Goal: Find specific page/section: Find specific page/section

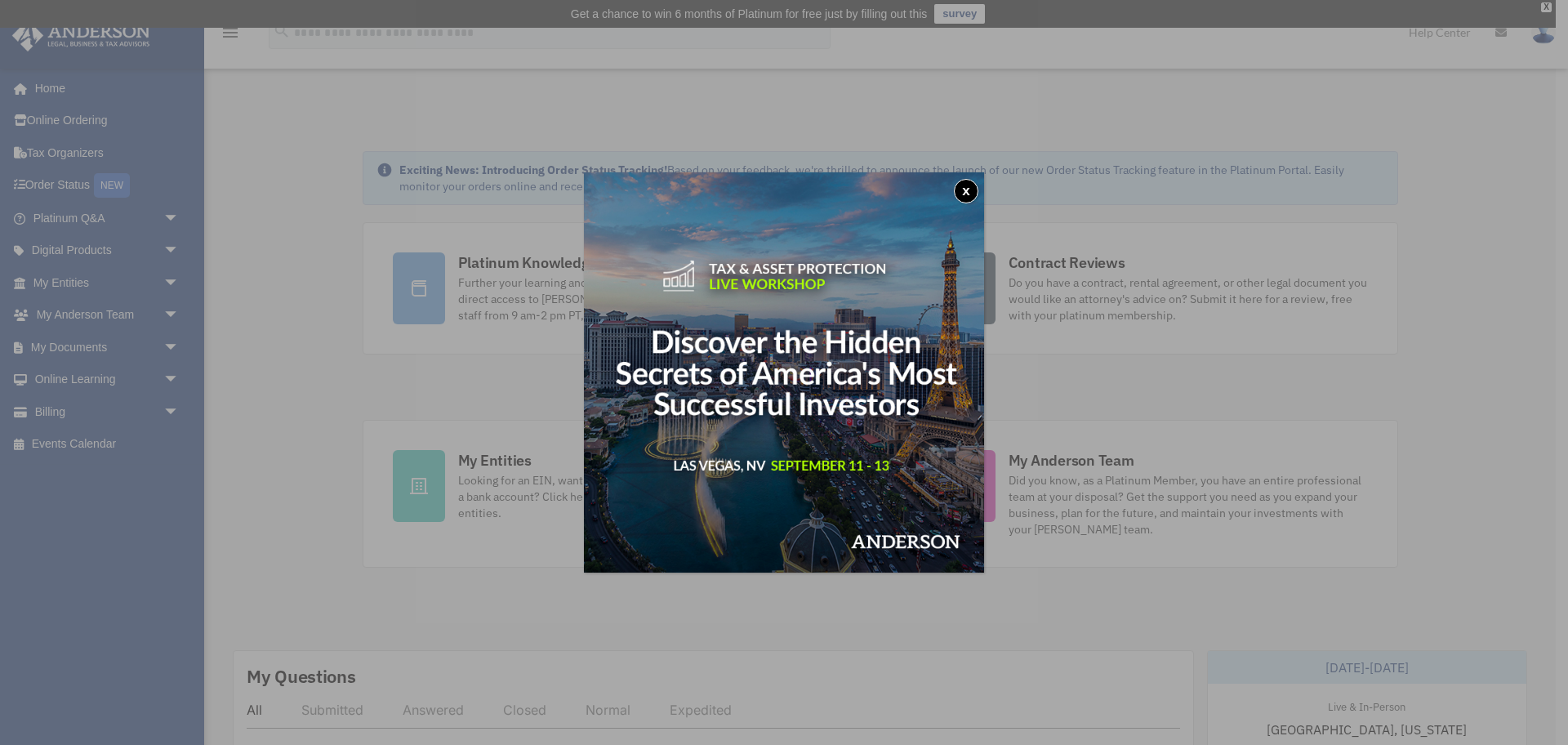
click at [966, 192] on button "x" at bounding box center [966, 192] width 25 height 25
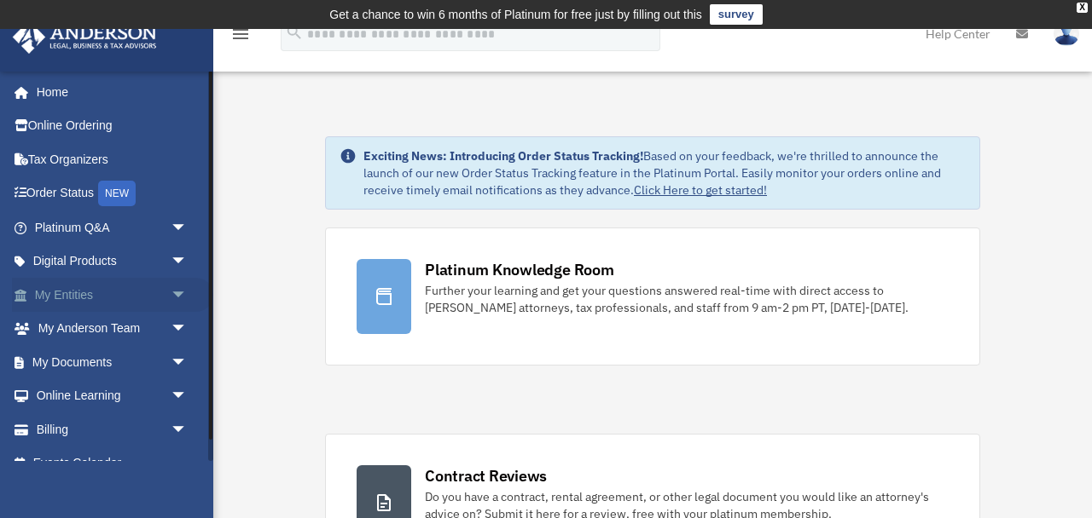
click at [179, 294] on span "arrow_drop_down" at bounding box center [188, 295] width 34 height 35
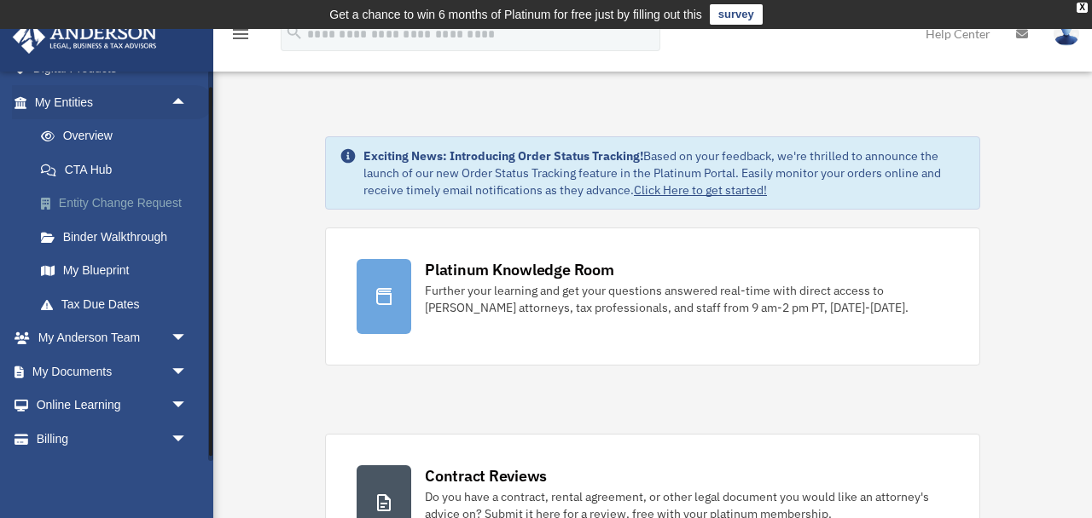
scroll to position [225, 0]
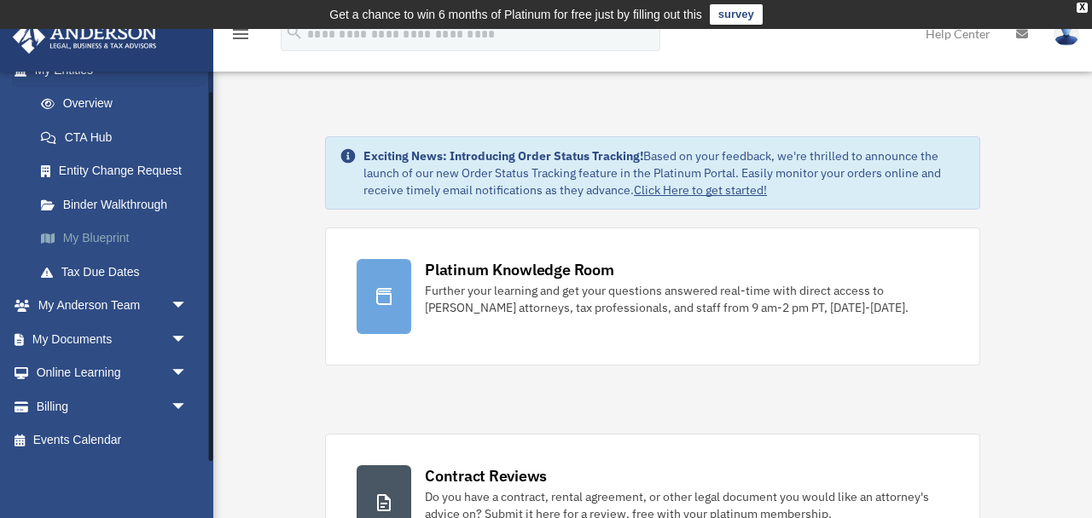
click at [107, 237] on link "My Blueprint" at bounding box center [118, 239] width 189 height 34
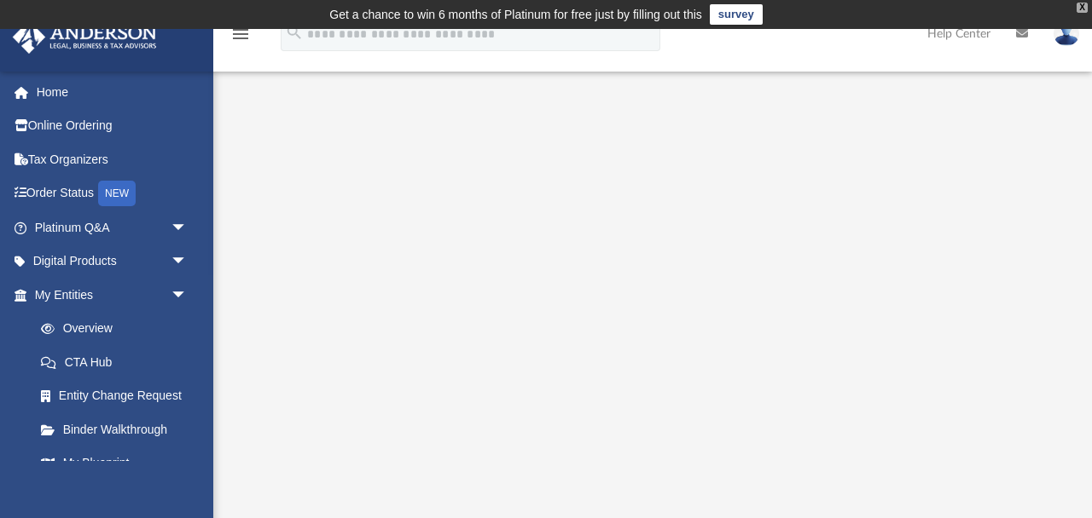
click at [1082, 9] on div "X" at bounding box center [1081, 8] width 11 height 10
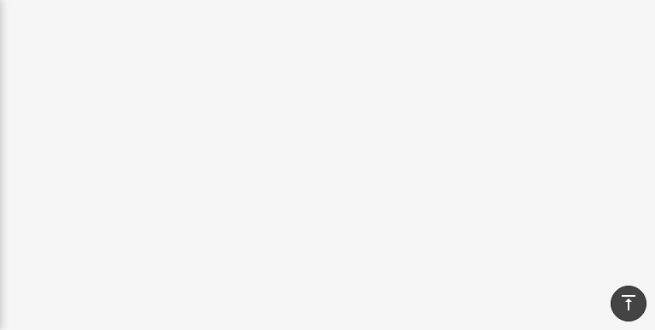
scroll to position [367, 0]
